Goal: Find contact information: Find contact information

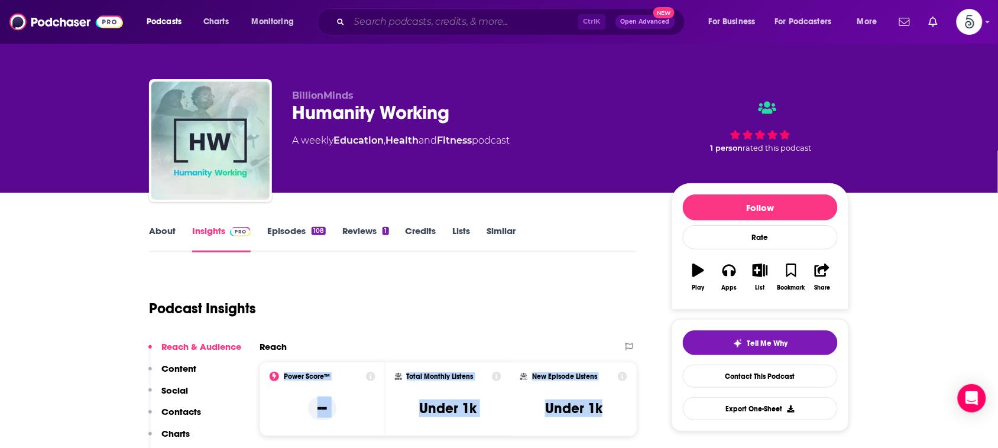
click at [383, 24] on input "Search podcasts, credits, & more..." at bounding box center [463, 21] width 229 height 19
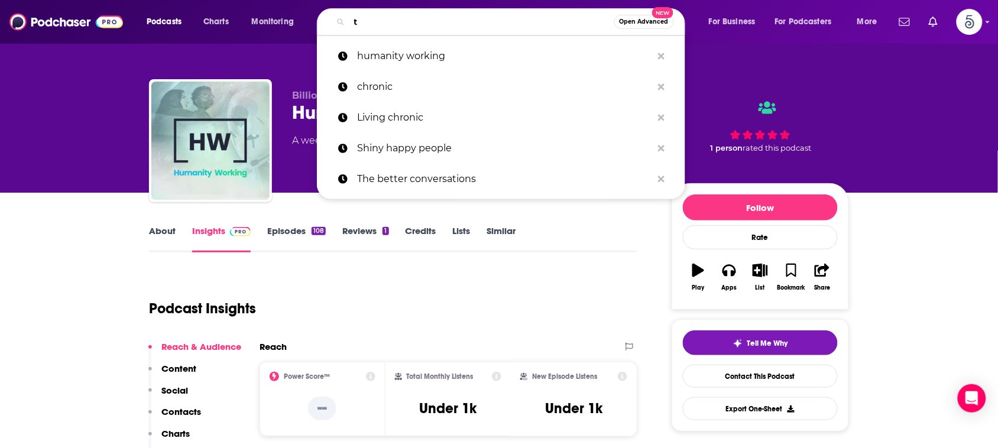
click at [383, 24] on input "t" at bounding box center [481, 21] width 265 height 19
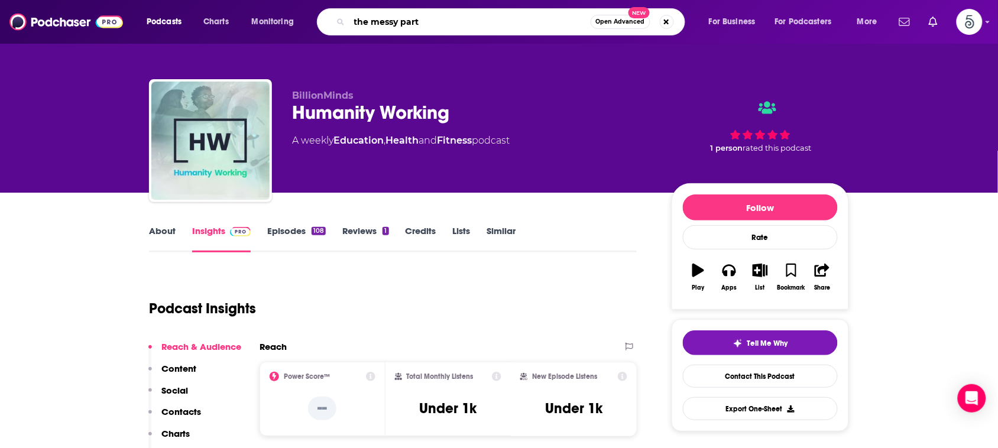
type input "the messy parts"
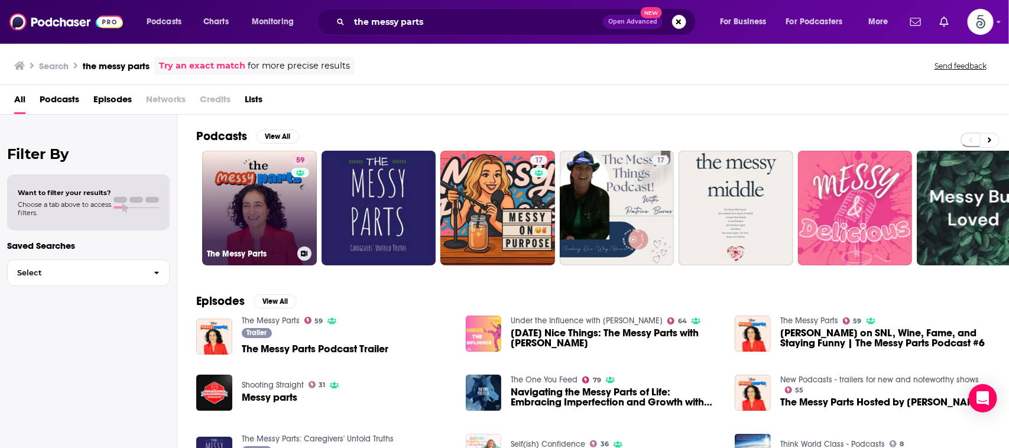
drag, startPoint x: 243, startPoint y: 186, endPoint x: 230, endPoint y: 182, distance: 13.1
click at [230, 182] on link "59 The Messy Parts" at bounding box center [259, 208] width 115 height 115
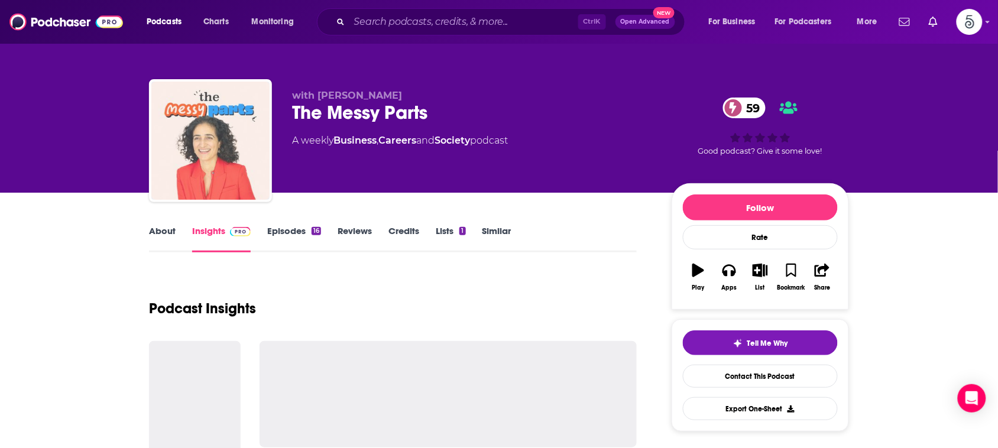
click at [228, 182] on img "The Messy Parts" at bounding box center [210, 141] width 118 height 118
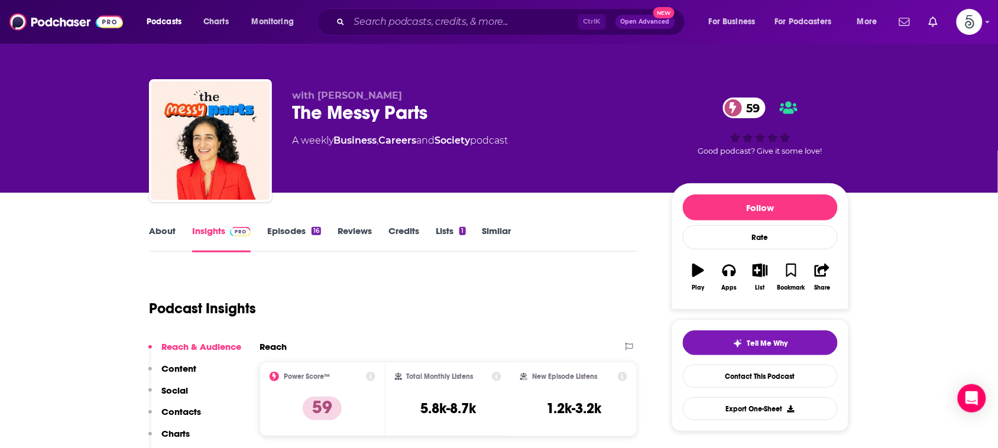
click at [164, 229] on link "About" at bounding box center [162, 238] width 27 height 27
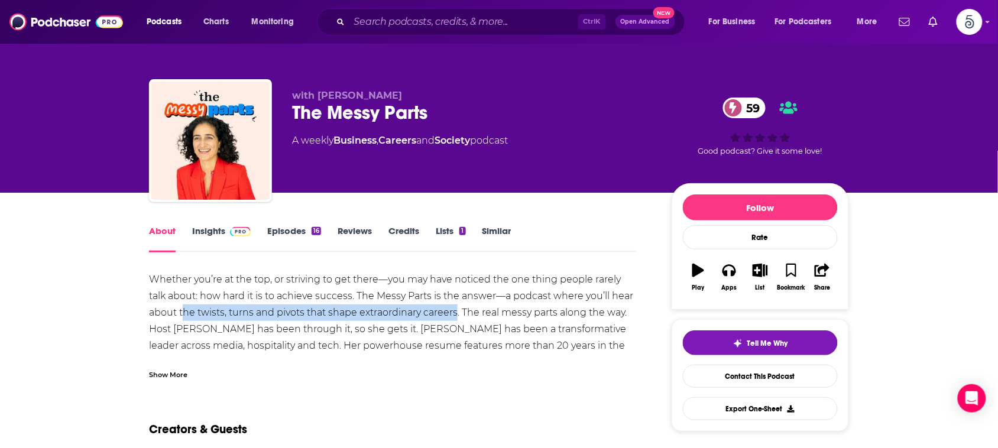
drag, startPoint x: 182, startPoint y: 313, endPoint x: 459, endPoint y: 317, distance: 276.6
click at [459, 317] on div "Whether you’re at the top, or striving to get there—you may have noticed the on…" at bounding box center [393, 345] width 488 height 149
copy div "he twists, turns and pivots that shape extraordinary careers"
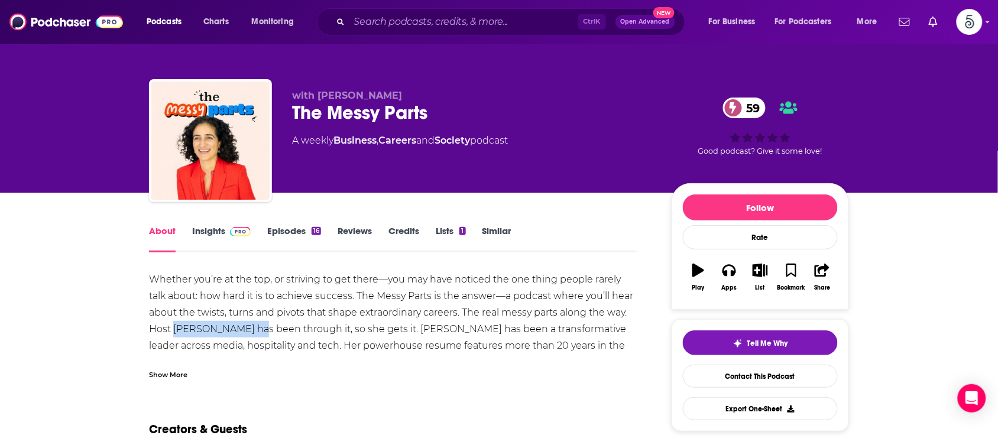
drag, startPoint x: 264, startPoint y: 329, endPoint x: 175, endPoint y: 327, distance: 88.7
click at [175, 327] on div "Whether you’re at the top, or striving to get there—you may have noticed the on…" at bounding box center [393, 345] width 488 height 149
copy div "[PERSON_NAME]"
click at [175, 320] on div "Whether you’re at the top, or striving to get there—you may have noticed the on…" at bounding box center [393, 345] width 488 height 149
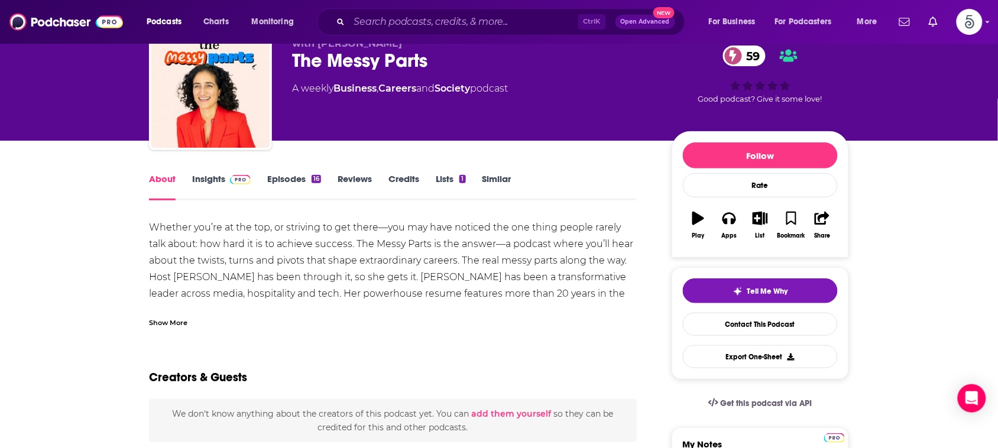
scroll to position [54, 0]
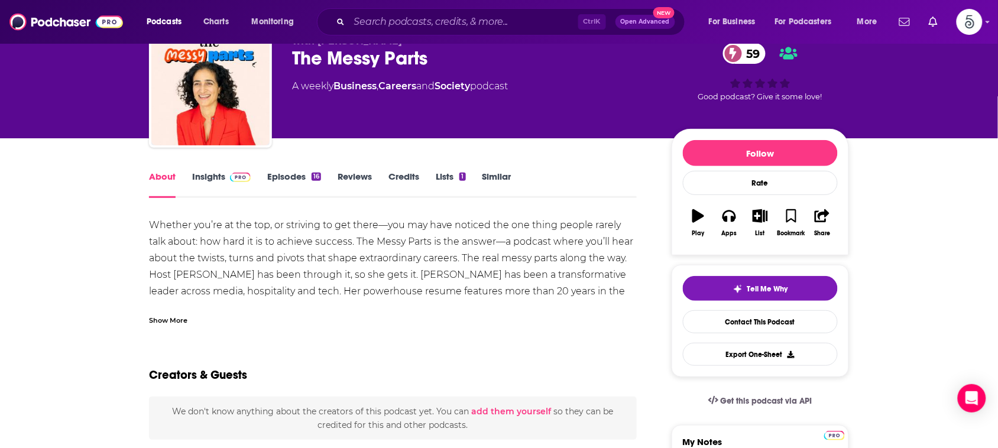
click at [199, 175] on link "Insights" at bounding box center [221, 184] width 59 height 27
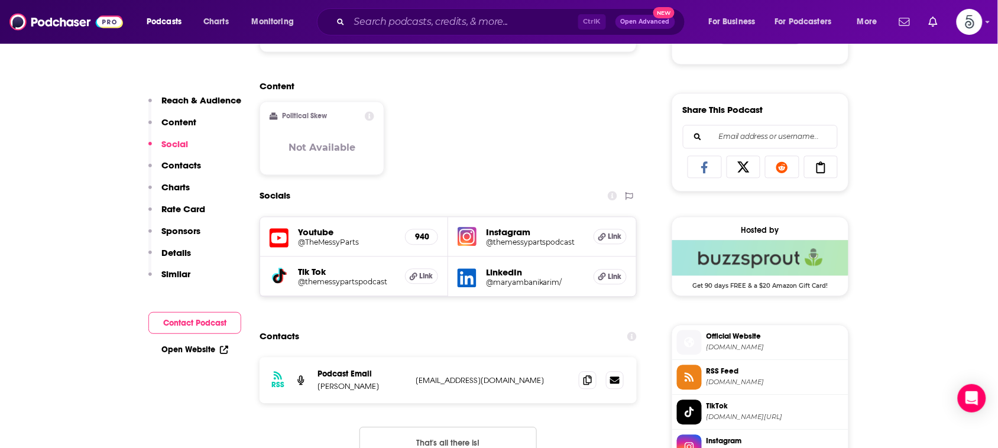
scroll to position [702, 0]
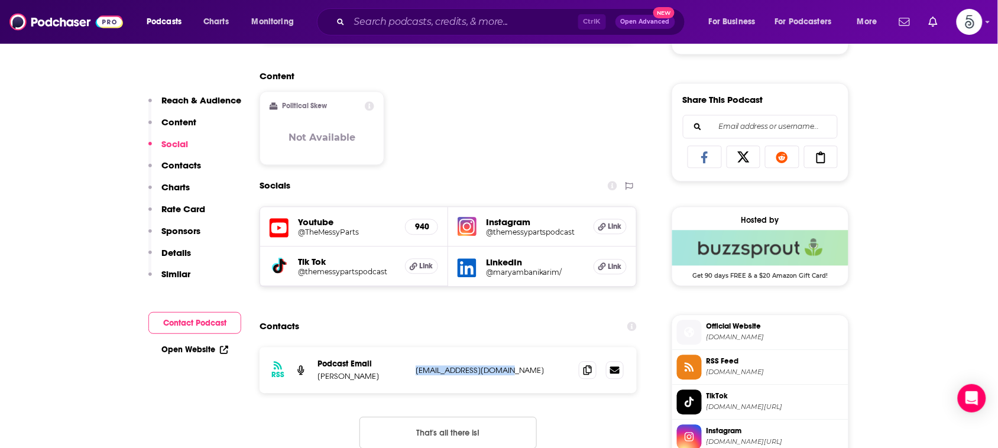
drag, startPoint x: 532, startPoint y: 376, endPoint x: 411, endPoint y: 374, distance: 120.6
click at [411, 374] on div "RSS Podcast Email [PERSON_NAME] [EMAIL_ADDRESS][DOMAIN_NAME] [EMAIL_ADDRESS][DO…" at bounding box center [447, 370] width 377 height 46
copy p "[EMAIL_ADDRESS][DOMAIN_NAME]"
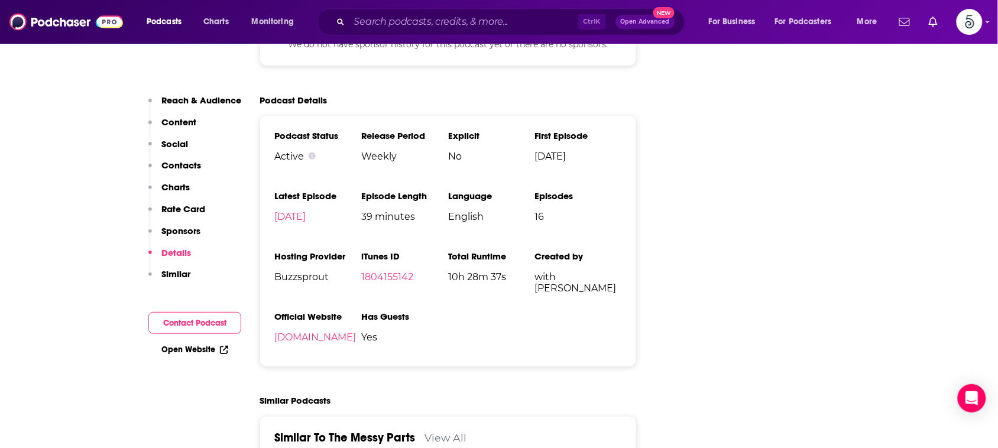
scroll to position [1636, 0]
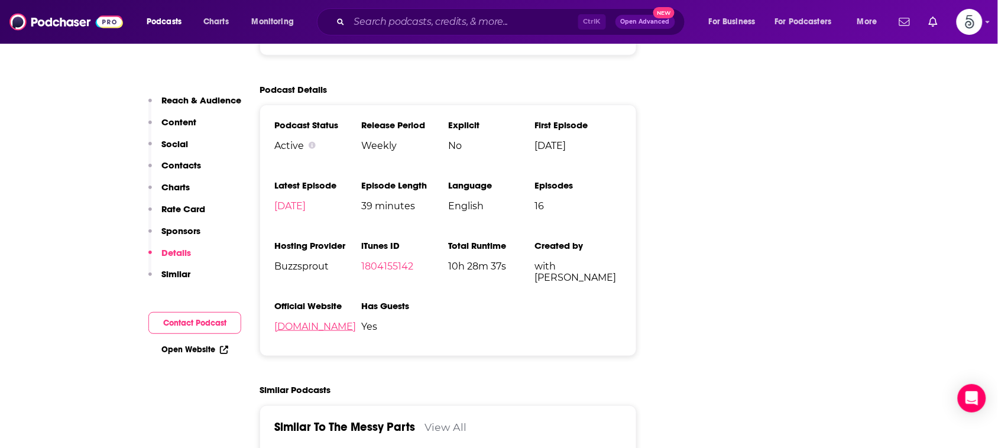
click at [313, 332] on link "[DOMAIN_NAME]" at bounding box center [315, 326] width 82 height 11
click at [453, 16] on input "Search podcasts, credits, & more..." at bounding box center [463, 21] width 229 height 19
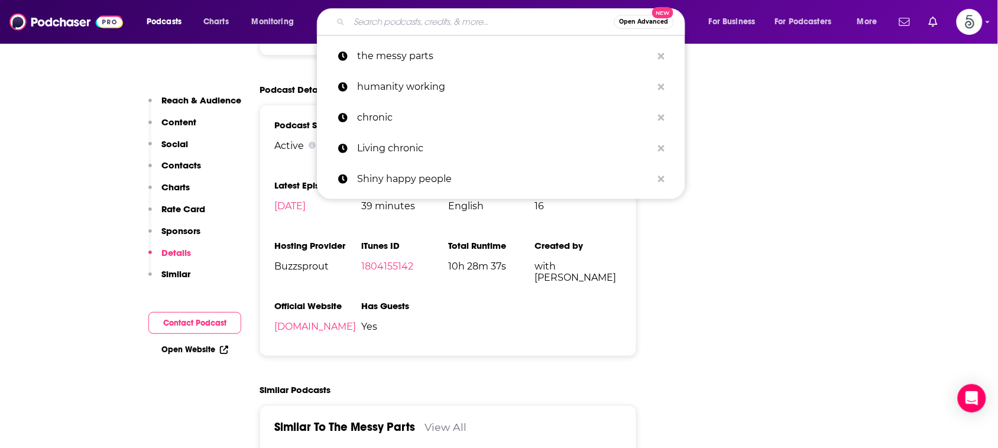
click at [453, 16] on input "Search podcasts, credits, & more..." at bounding box center [481, 21] width 265 height 19
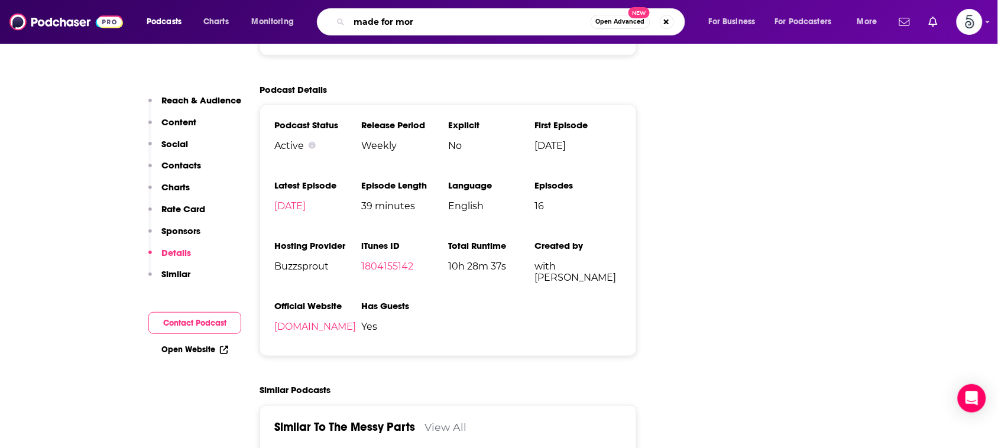
type input "made for more"
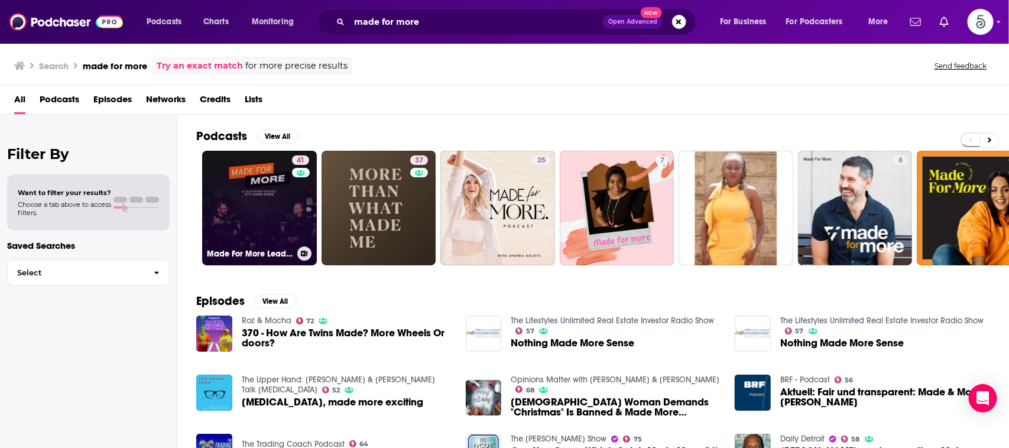
click at [276, 178] on link "41 Made For More Leadership Podcast" at bounding box center [259, 208] width 115 height 115
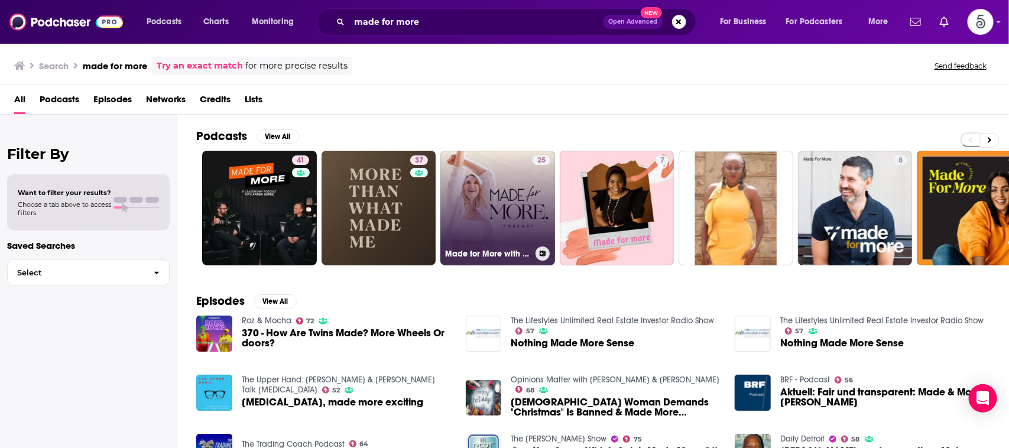
click at [504, 195] on link "25 Made for More with [PERSON_NAME]" at bounding box center [497, 208] width 115 height 115
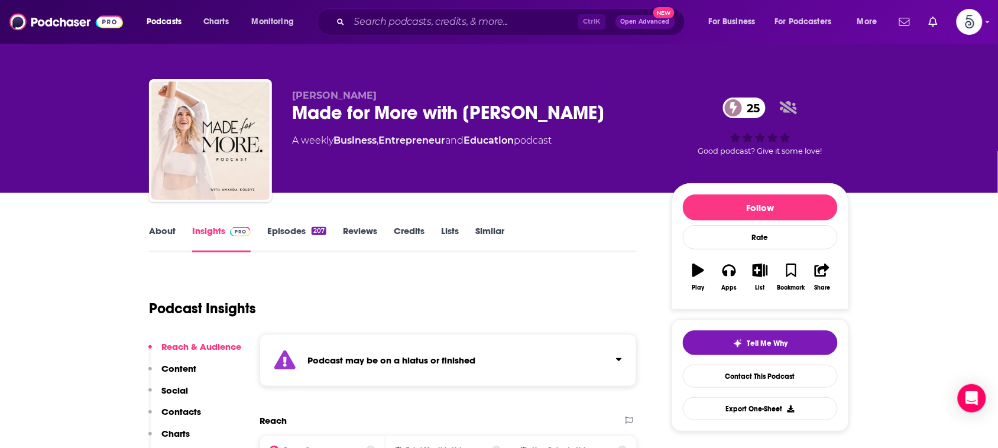
click at [163, 228] on link "About" at bounding box center [162, 238] width 27 height 27
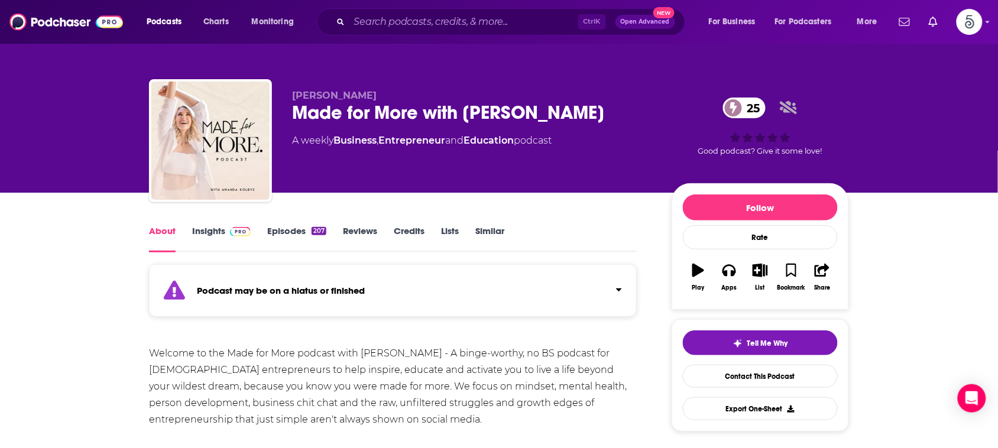
click at [163, 228] on link "About" at bounding box center [162, 238] width 27 height 27
click at [208, 231] on link "Insights" at bounding box center [221, 238] width 59 height 27
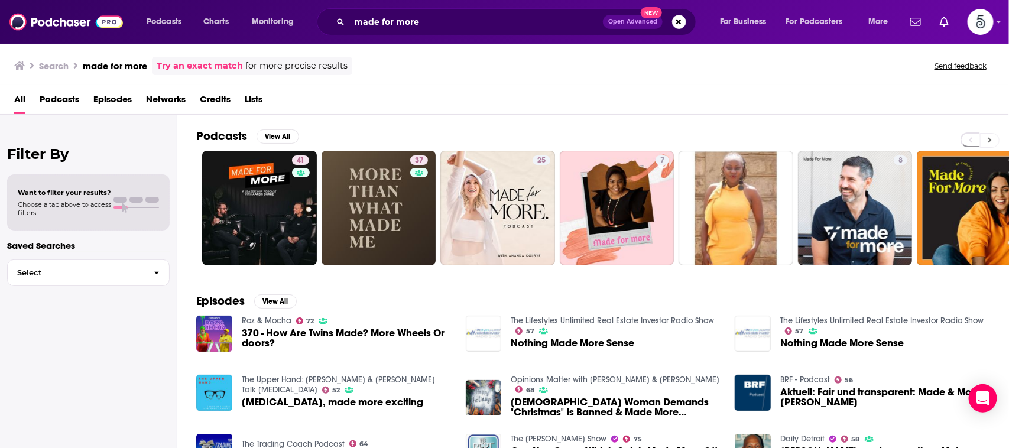
click at [990, 140] on icon at bounding box center [990, 140] width 4 height 8
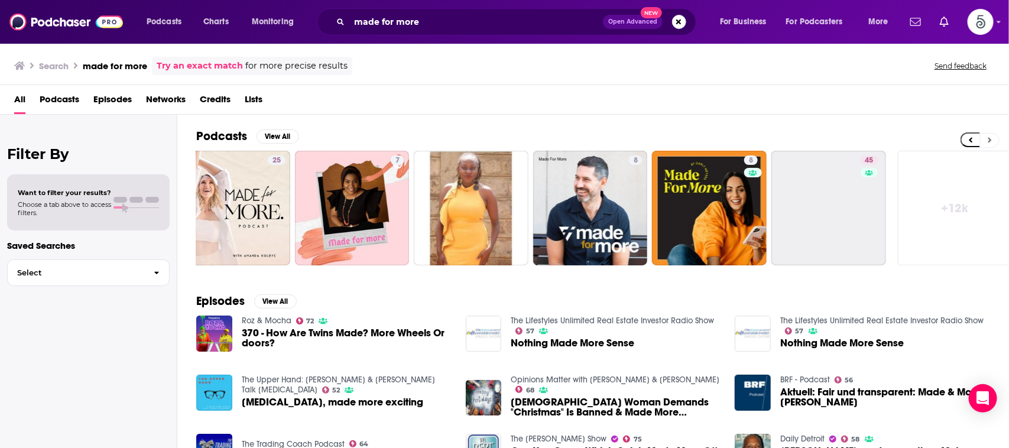
scroll to position [0, 273]
